Goal: Check status: Check status

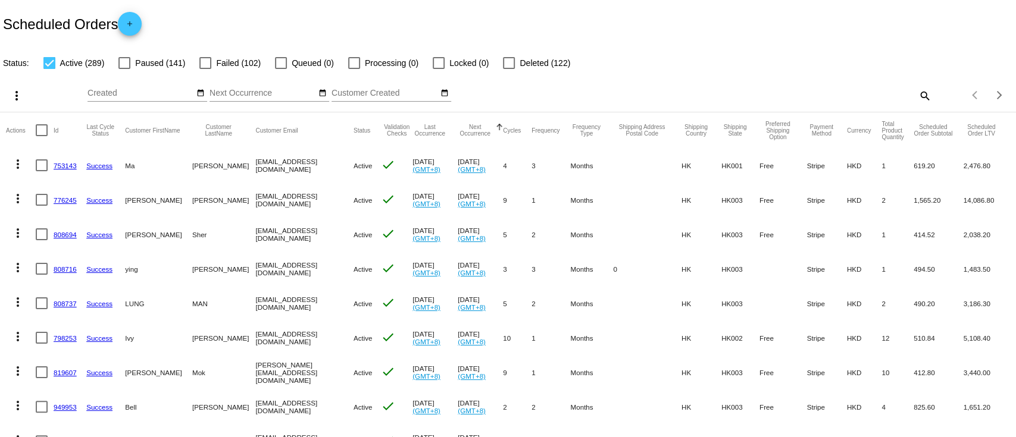
click at [59, 170] on link "753143" at bounding box center [65, 166] width 23 height 8
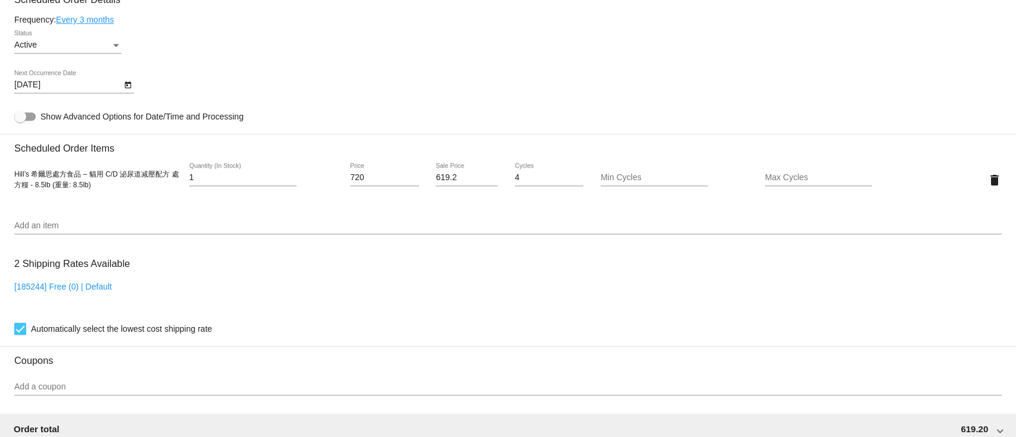
scroll to position [537, 0]
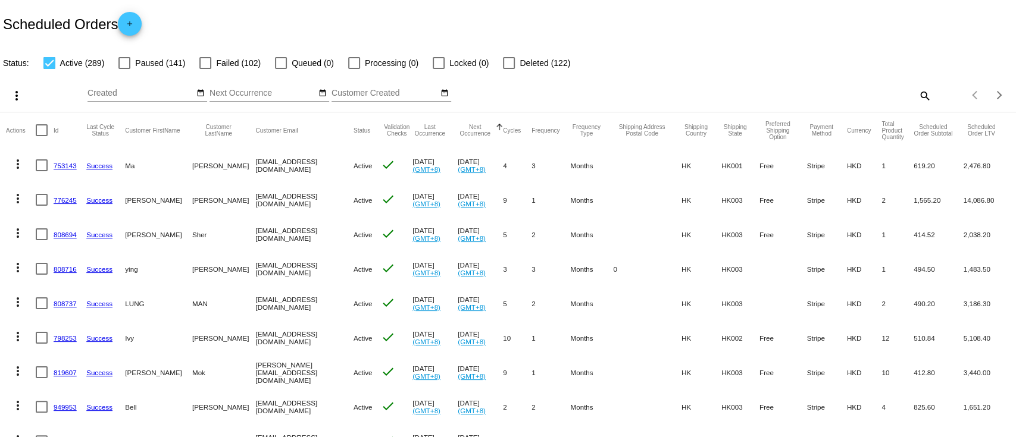
click at [459, 161] on mat-cell "[DATE] (GMT+8)" at bounding box center [480, 165] width 45 height 35
click at [69, 163] on link "753143" at bounding box center [65, 166] width 23 height 8
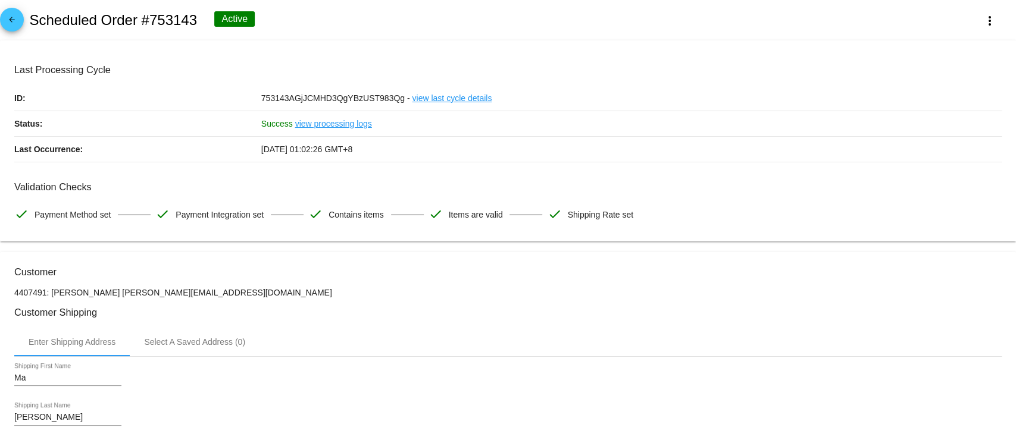
click at [279, 96] on span "753143AGjJCMHD3QgYBzUST983Qg -" at bounding box center [335, 98] width 149 height 10
click at [171, 23] on h2 "Scheduled Order #753143" at bounding box center [113, 20] width 168 height 17
copy h2 "753143"
